Goal: Find contact information: Find contact information

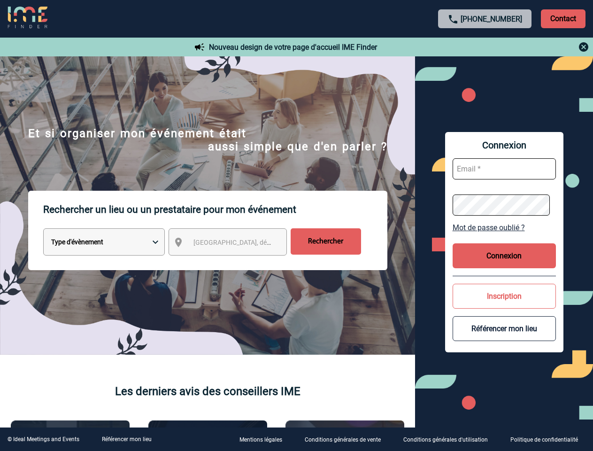
click at [296, 226] on p "Rechercher un lieu ou un prestataire pour mon événement" at bounding box center [215, 210] width 344 height 38
click at [563, 18] on p "Contact" at bounding box center [563, 18] width 45 height 19
click at [485, 47] on div at bounding box center [485, 46] width 209 height 11
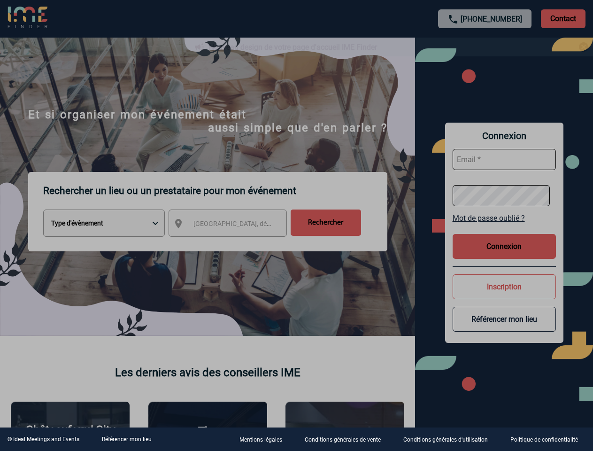
click at [236, 244] on div at bounding box center [296, 225] width 593 height 451
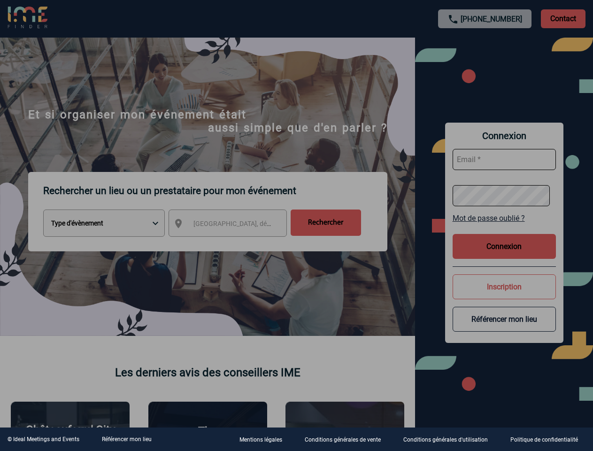
click at [505, 227] on div at bounding box center [296, 225] width 593 height 451
click at [505, 256] on div at bounding box center [296, 225] width 593 height 451
click at [505, 296] on div at bounding box center [296, 225] width 593 height 451
click at [505, 328] on div at bounding box center [296, 225] width 593 height 451
click at [126, 439] on link "Référencer mon lieu" at bounding box center [127, 439] width 50 height 7
